Goal: Task Accomplishment & Management: Use online tool/utility

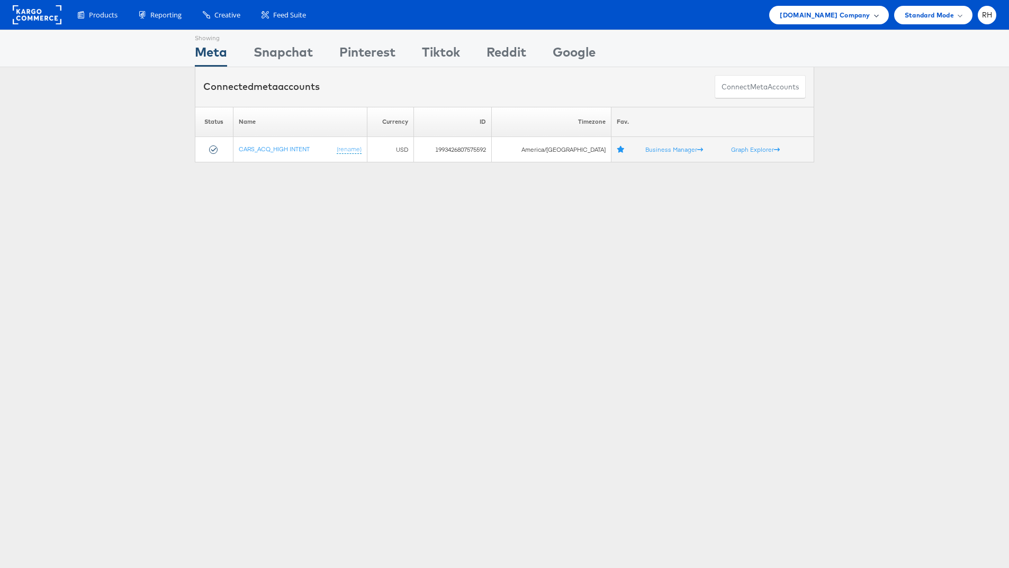
click at [810, 15] on span "Cars.com Company" at bounding box center [825, 15] width 90 height 11
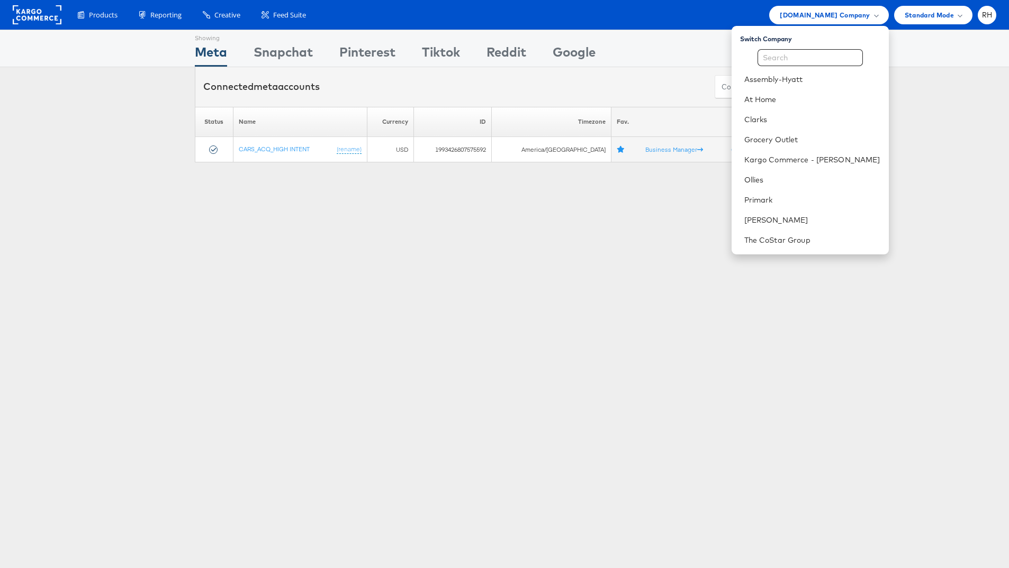
click at [384, 186] on div "Showing Meta Showing Snapchat Showing Pinterest Showing Tiktok Showing Reddit S…" at bounding box center [504, 294] width 1009 height 529
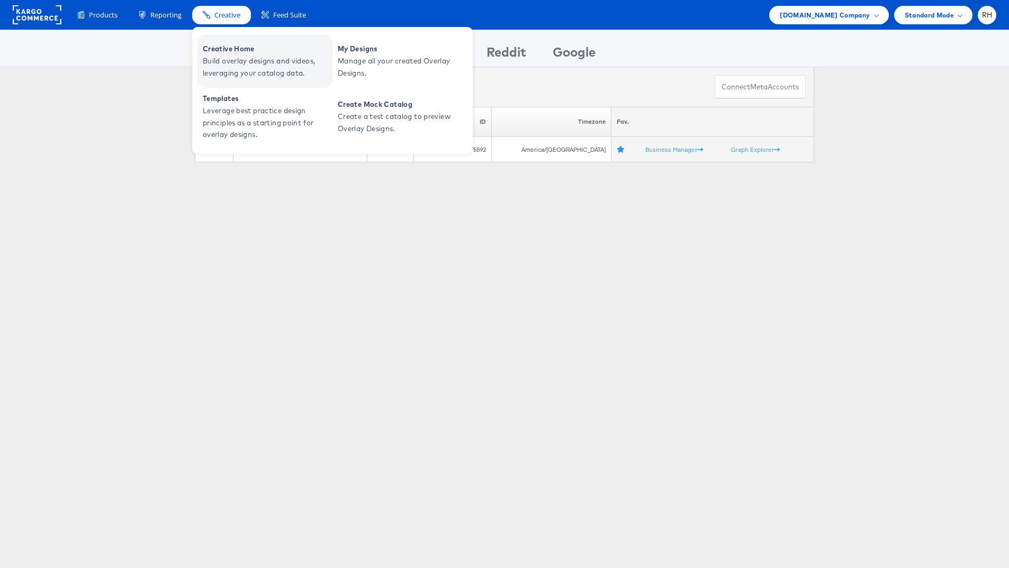
click at [240, 57] on span "Build overlay designs and videos, leveraging your catalog data." at bounding box center [266, 67] width 127 height 24
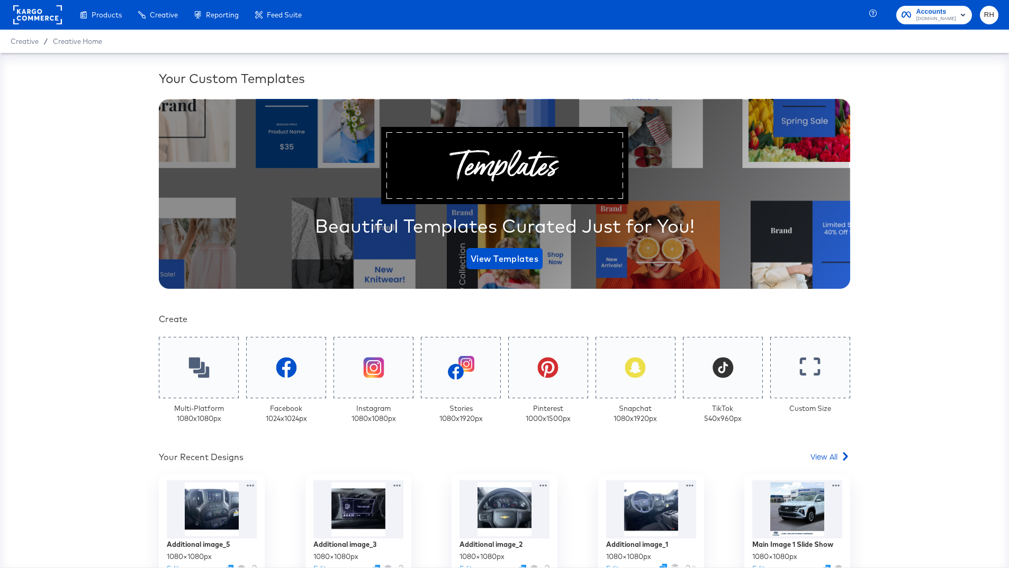
click at [24, 17] on rect at bounding box center [37, 14] width 49 height 19
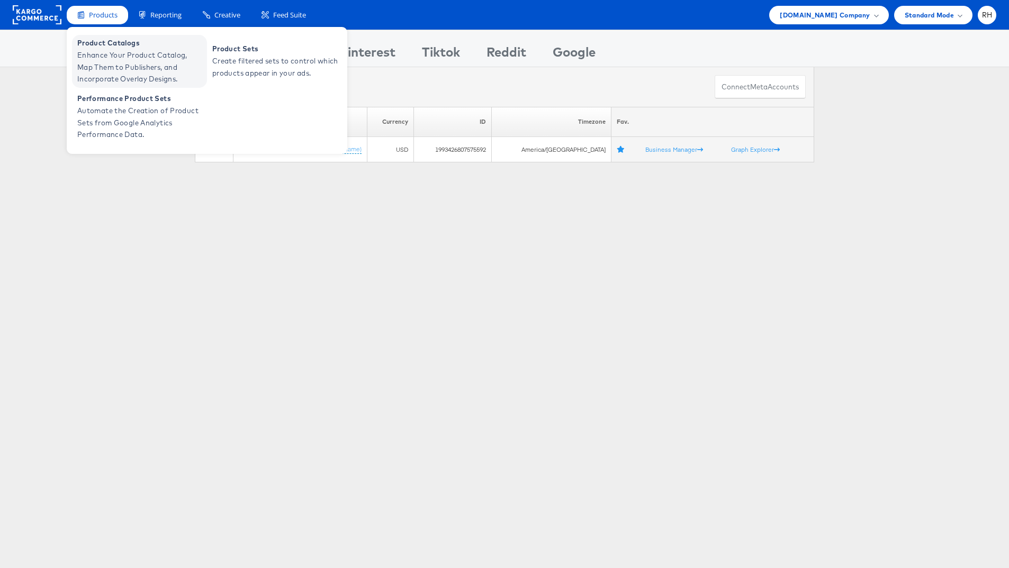
click at [111, 65] on span "Enhance Your Product Catalog, Map Them to Publishers, and Incorporate Overlay D…" at bounding box center [140, 67] width 127 height 36
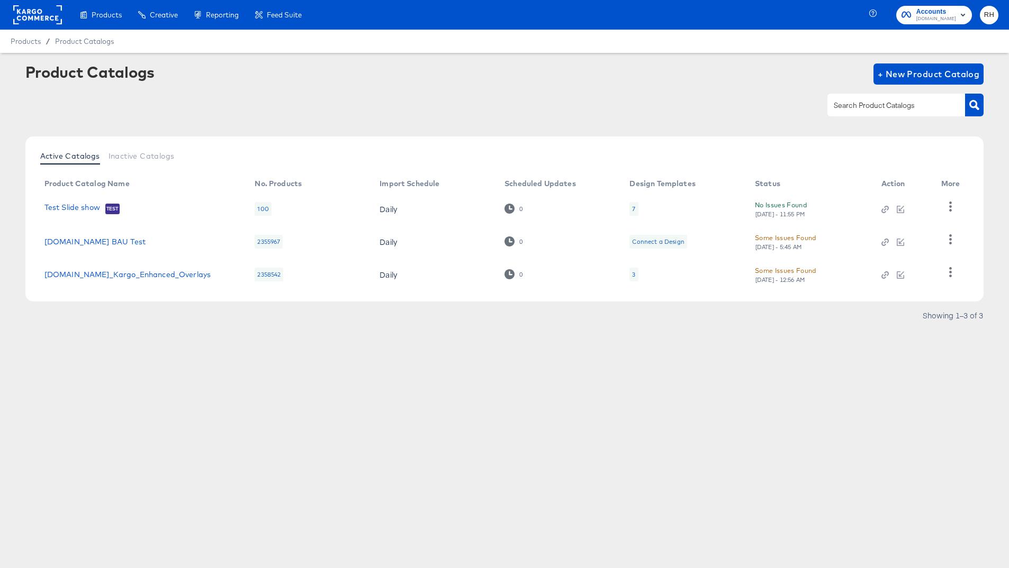
click at [633, 276] on div "3" at bounding box center [633, 274] width 3 height 8
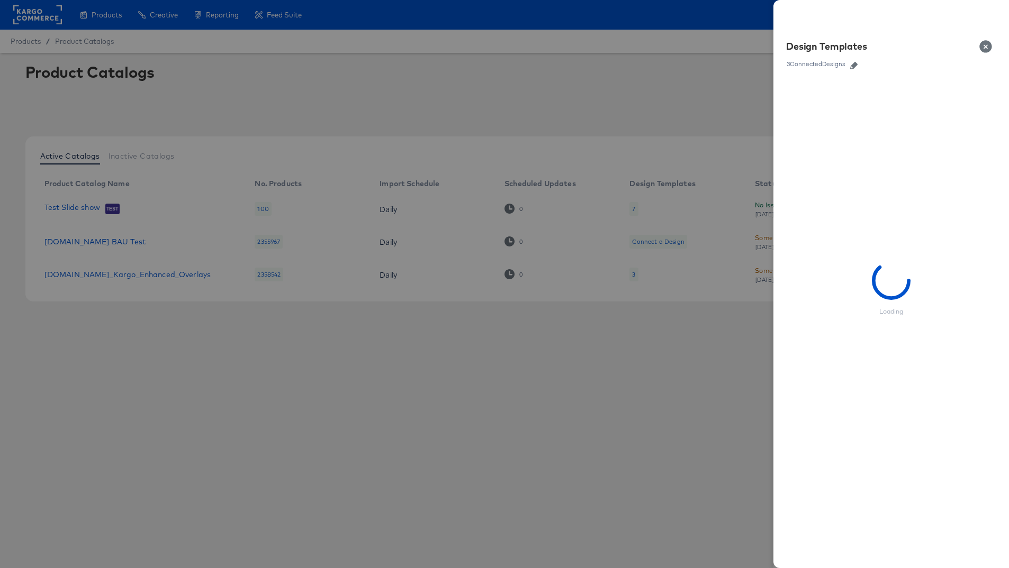
click at [858, 65] on button "button" at bounding box center [854, 65] width 16 height 7
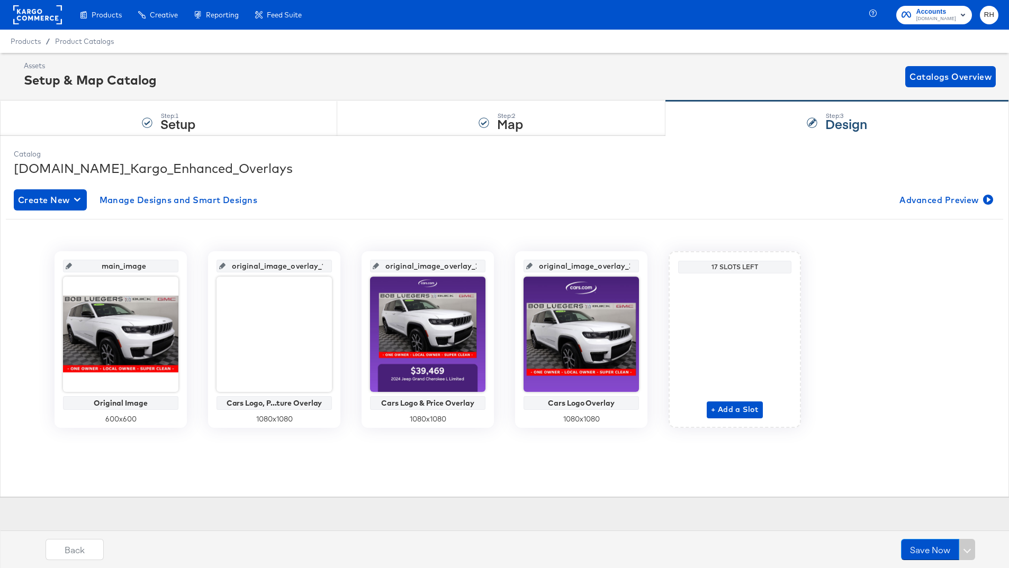
click at [577, 358] on div at bounding box center [580, 334] width 115 height 115
click at [451, 131] on div "Step: 2 Map" at bounding box center [501, 118] width 328 height 35
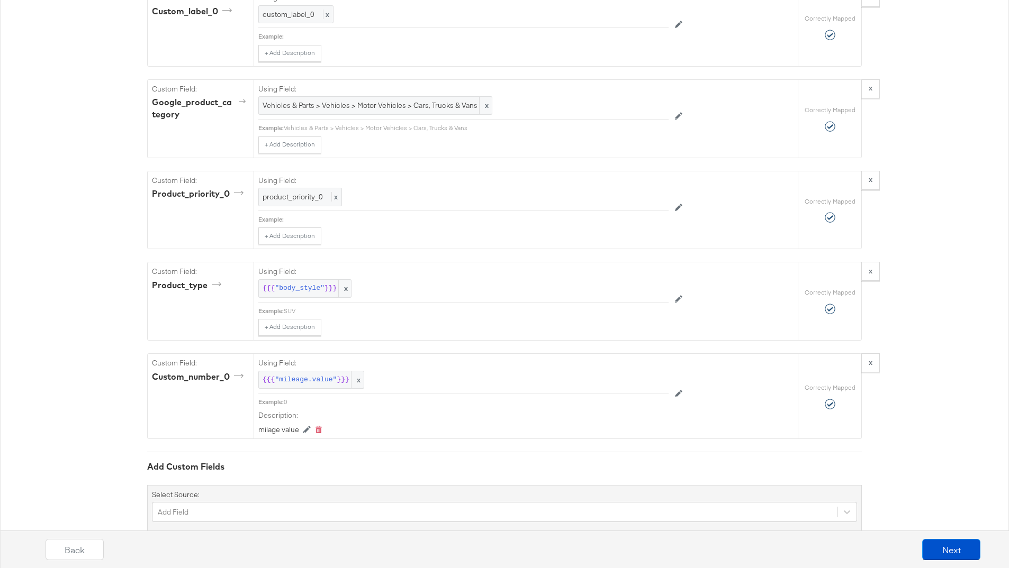
scroll to position [1733, 0]
